Goal: Transaction & Acquisition: Purchase product/service

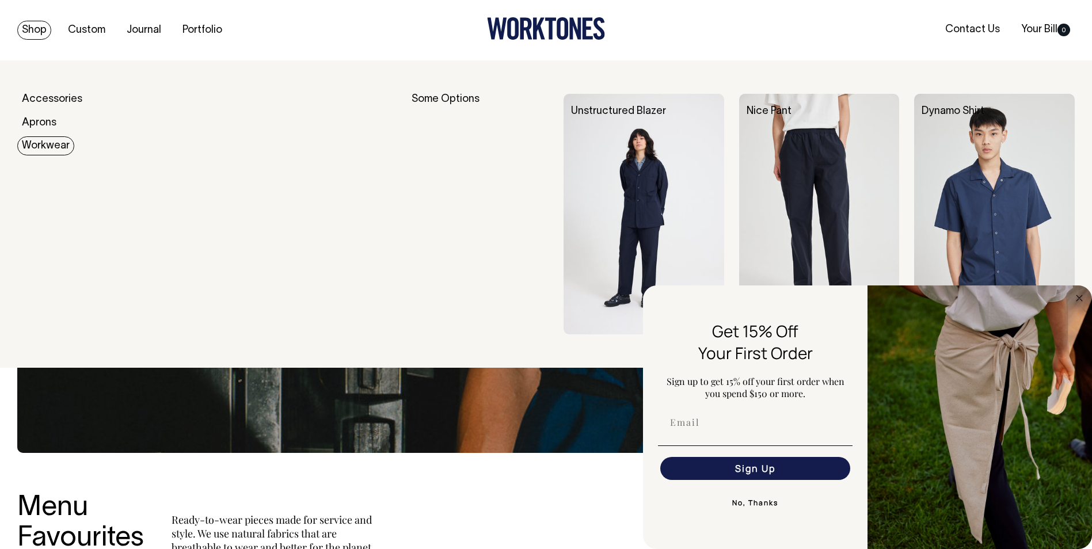
drag, startPoint x: 44, startPoint y: 143, endPoint x: 60, endPoint y: 147, distance: 16.5
click at [44, 143] on link "Workwear" at bounding box center [45, 145] width 57 height 19
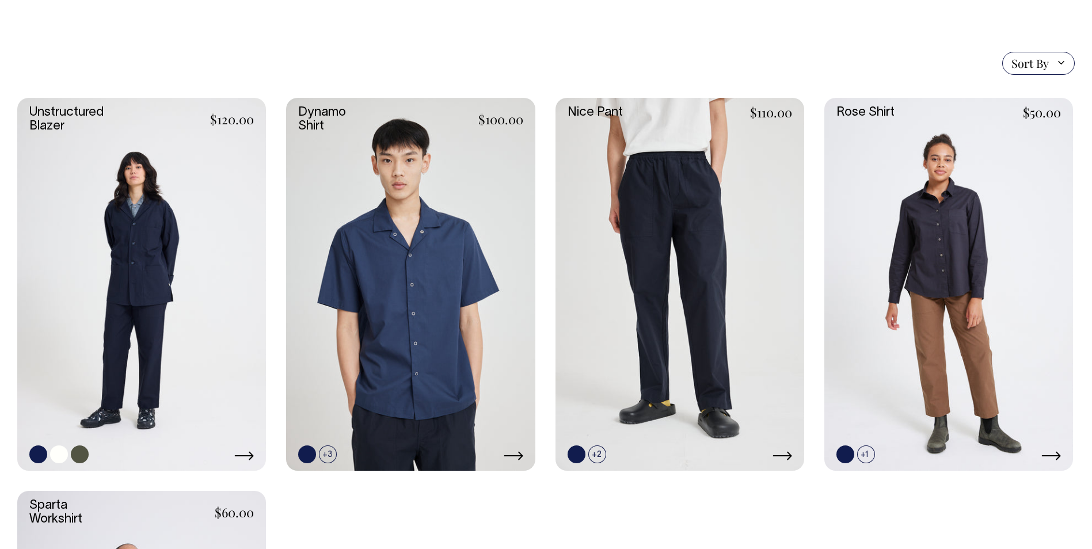
scroll to position [288, 0]
click at [200, 273] on link at bounding box center [141, 283] width 249 height 373
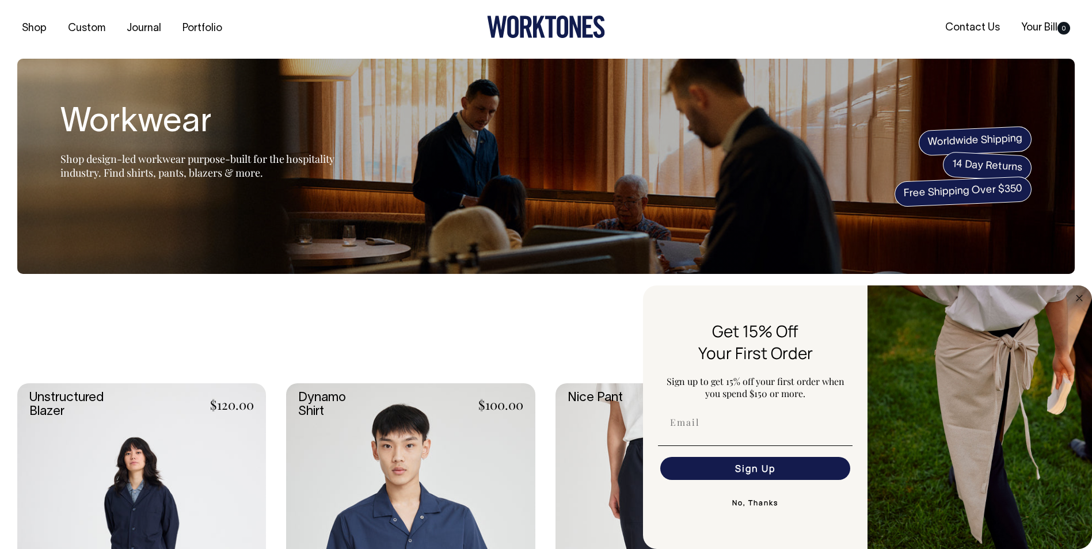
scroll to position [1, 0]
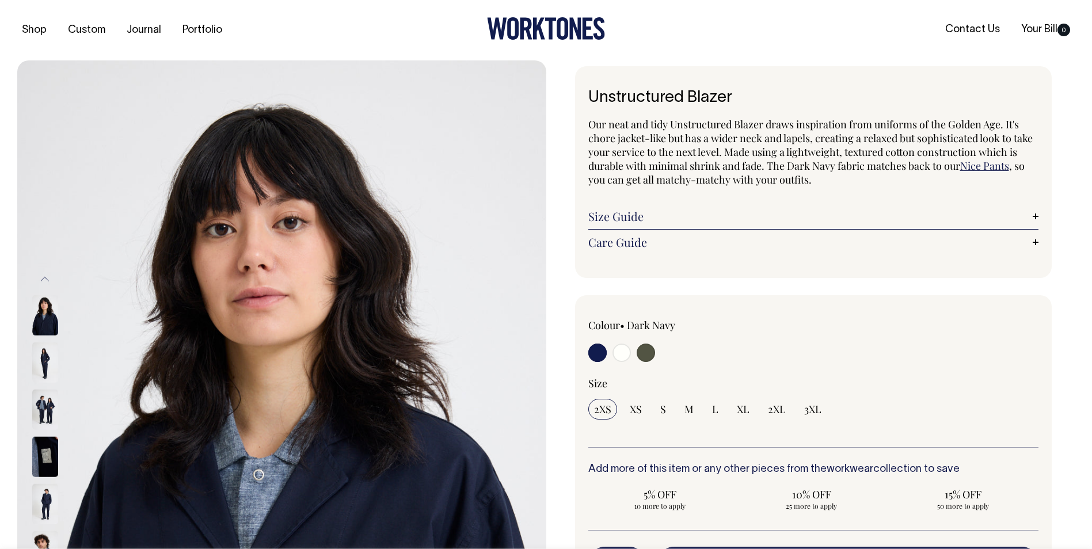
click at [617, 358] on input "radio" at bounding box center [621, 353] width 18 height 18
radio input "true"
select select "Off-White"
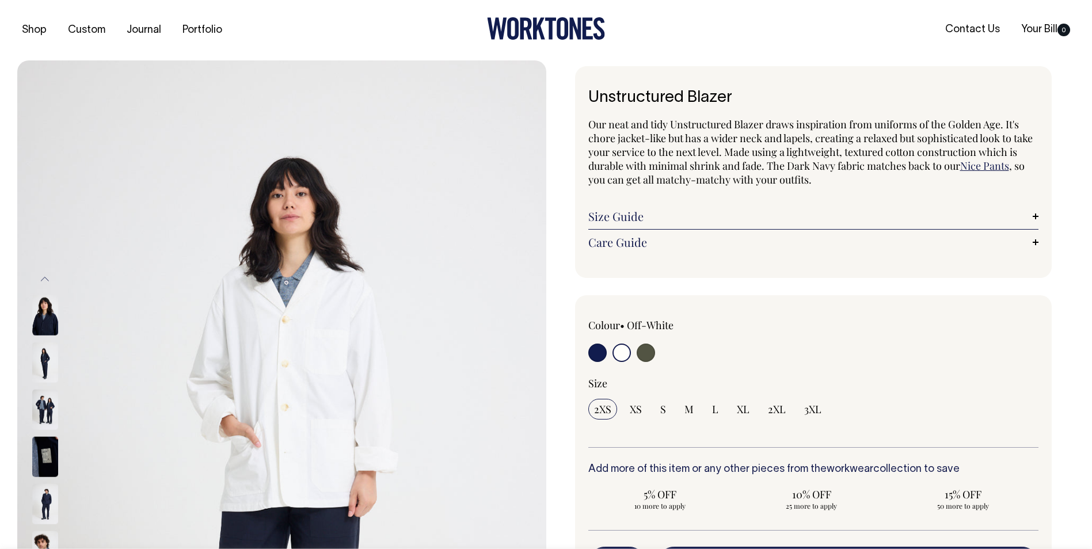
click at [617, 357] on input "radio" at bounding box center [621, 353] width 18 height 18
